Goal: Navigation & Orientation: Find specific page/section

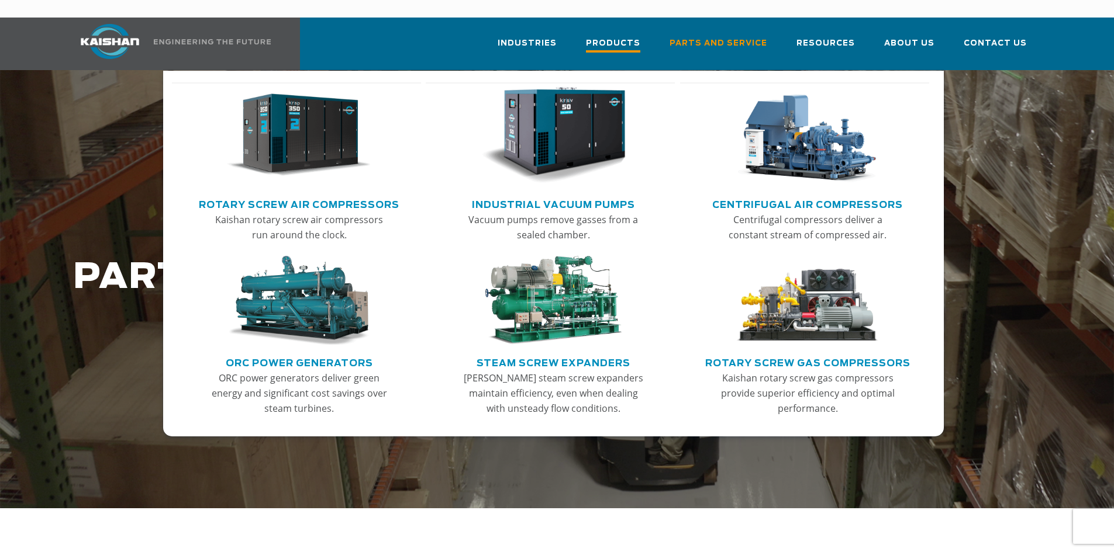
click at [640, 37] on span "Products" at bounding box center [613, 45] width 54 height 16
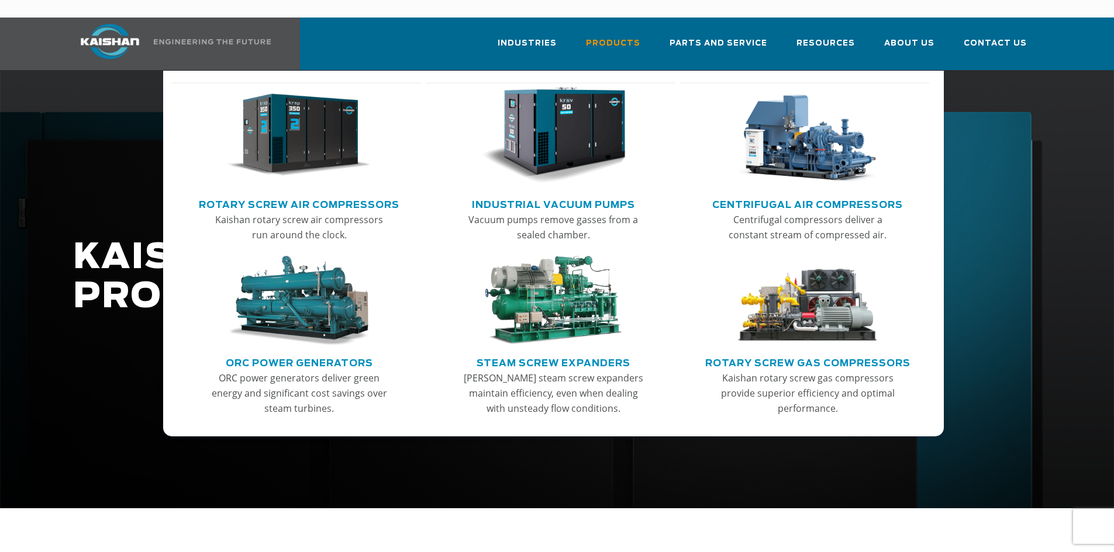
click at [299, 136] on img "Main menu" at bounding box center [299, 135] width 144 height 97
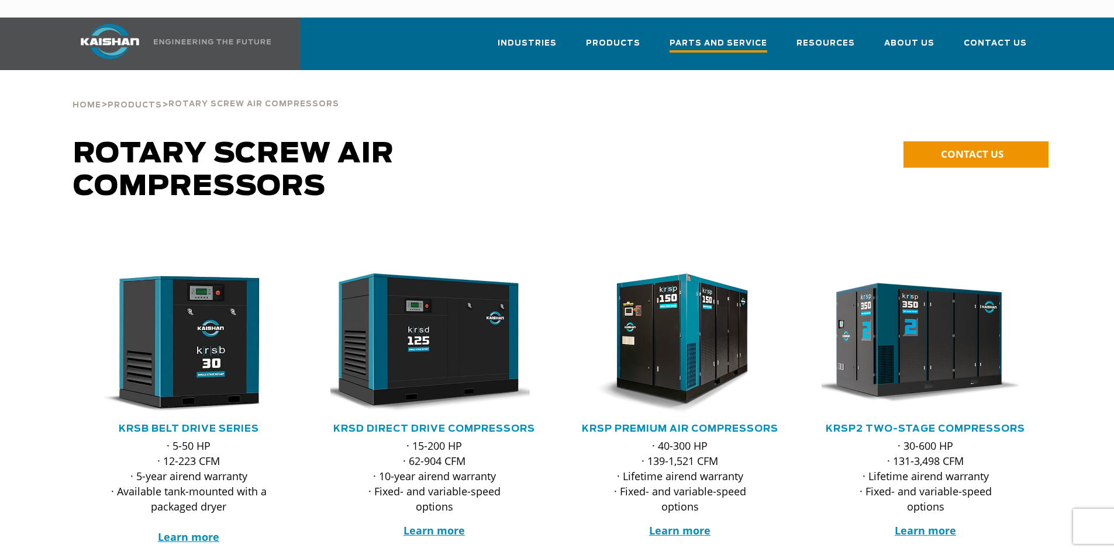
click at [686, 37] on span "Parts and Service" at bounding box center [718, 45] width 98 height 16
